Goal: Transaction & Acquisition: Subscribe to service/newsletter

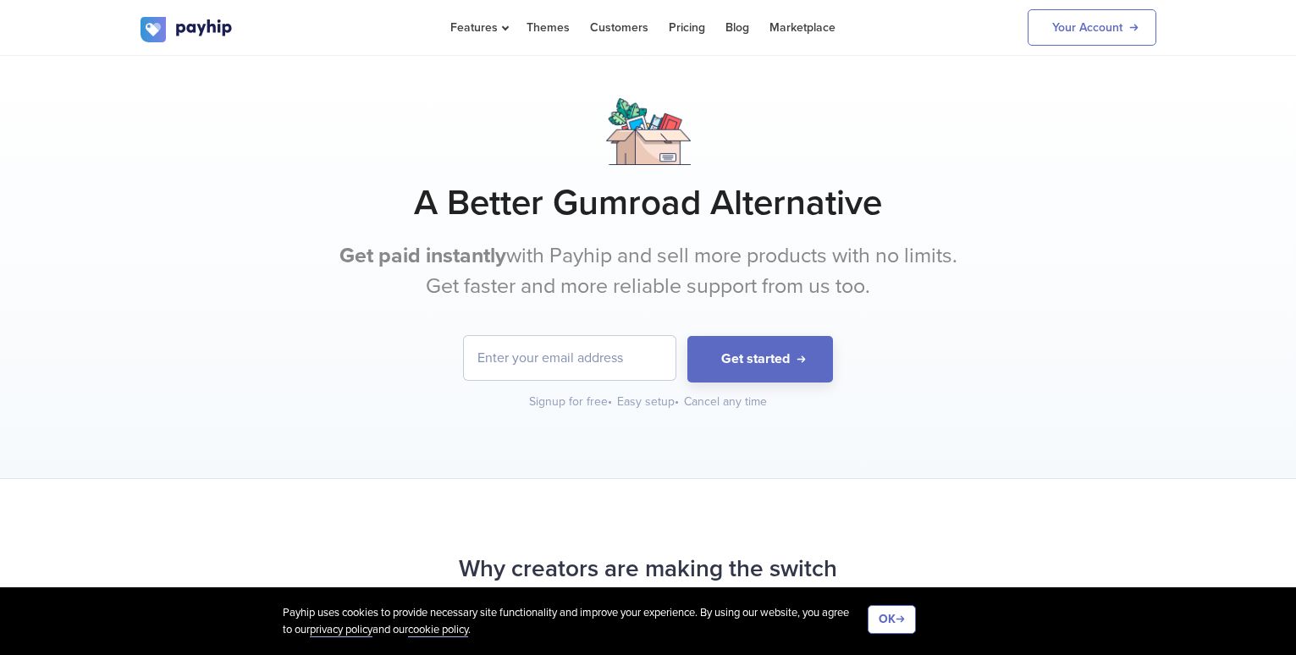
click at [529, 362] on input "email" at bounding box center [570, 358] width 212 height 44
type input "h"
type input "[EMAIL_ADDRESS][DOMAIN_NAME]"
click at [775, 352] on button "Get started" at bounding box center [761, 359] width 146 height 47
click at [532, 361] on input "email" at bounding box center [570, 358] width 212 height 44
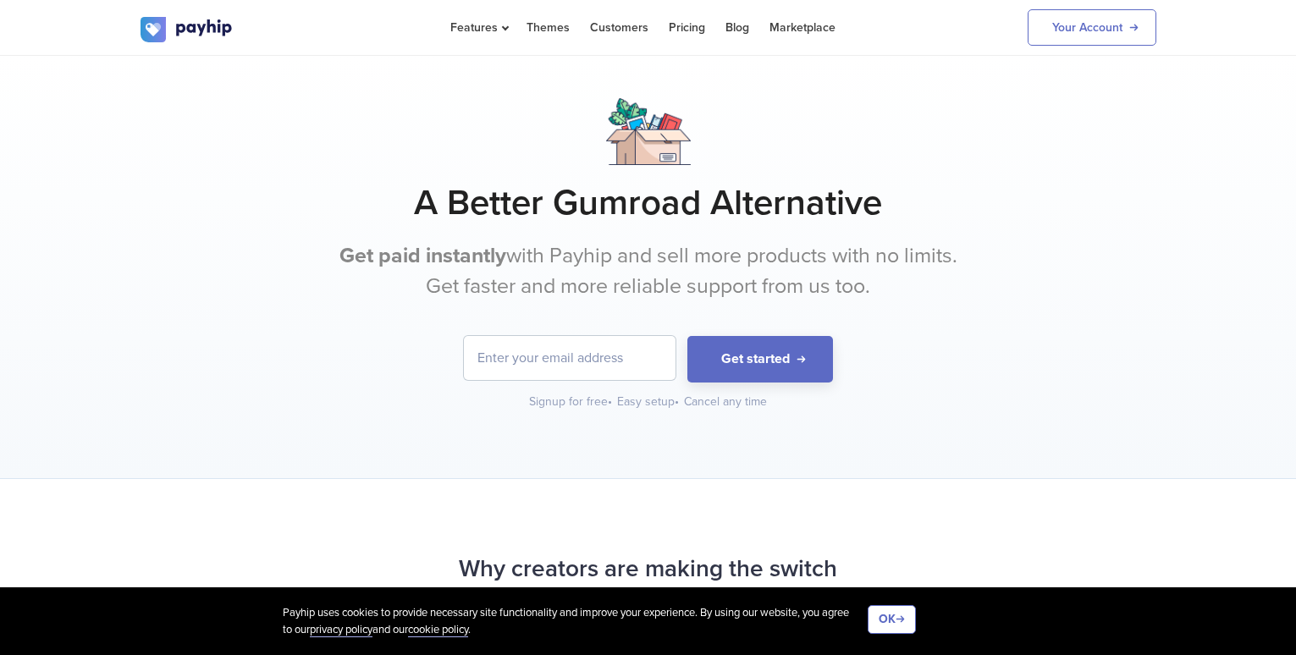
type input "[EMAIL_ADDRESS][DOMAIN_NAME]"
click at [726, 351] on button "Get started" at bounding box center [761, 359] width 146 height 47
